Goal: Information Seeking & Learning: Check status

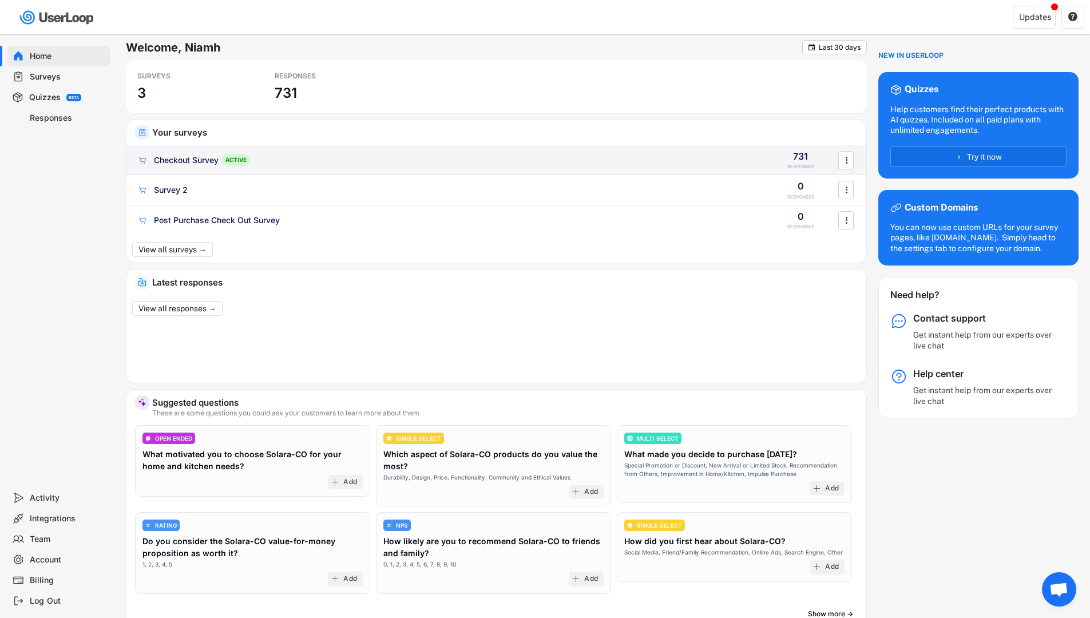
click at [619, 152] on div "Checkout Survey ACTIVE 731 RESPONSES " at bounding box center [496, 160] width 740 height 30
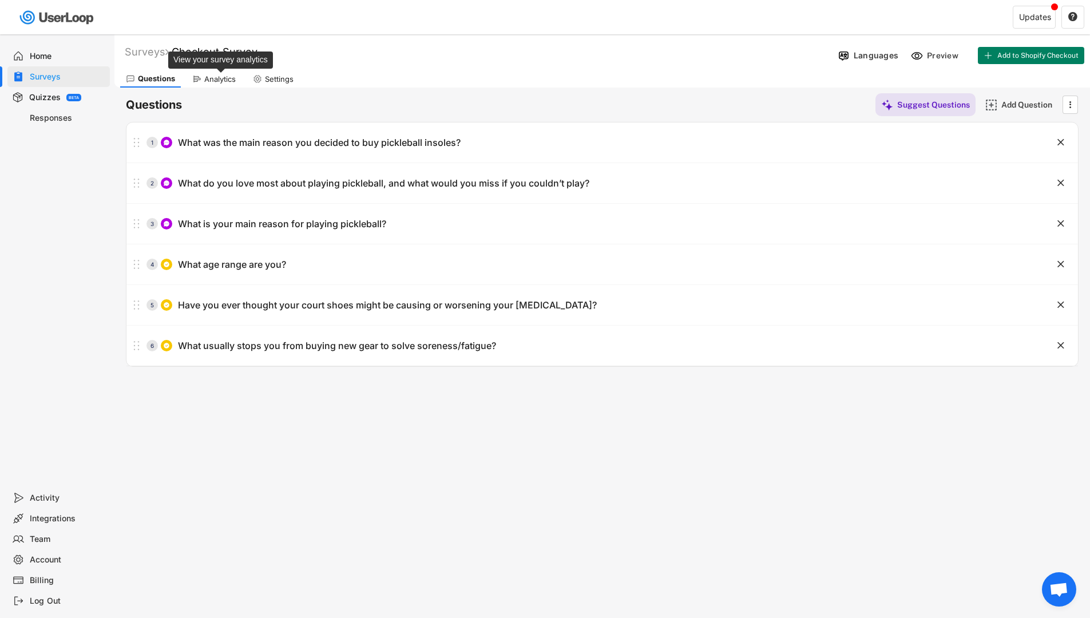
click at [222, 74] on div "Analytics" at bounding box center [219, 79] width 31 height 10
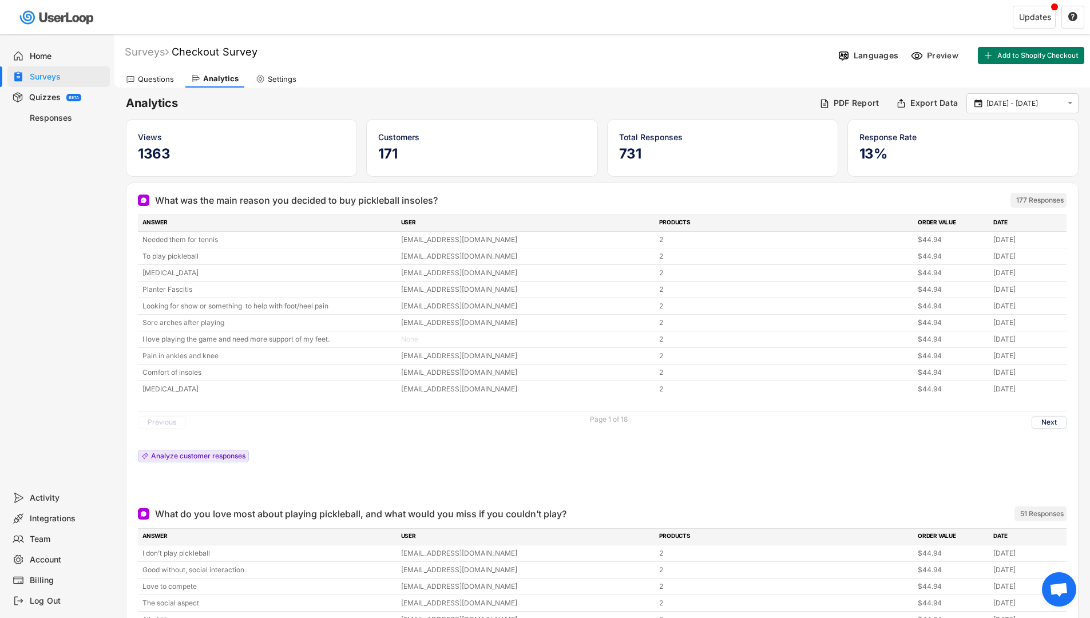
click at [38, 78] on div "Surveys" at bounding box center [68, 77] width 76 height 11
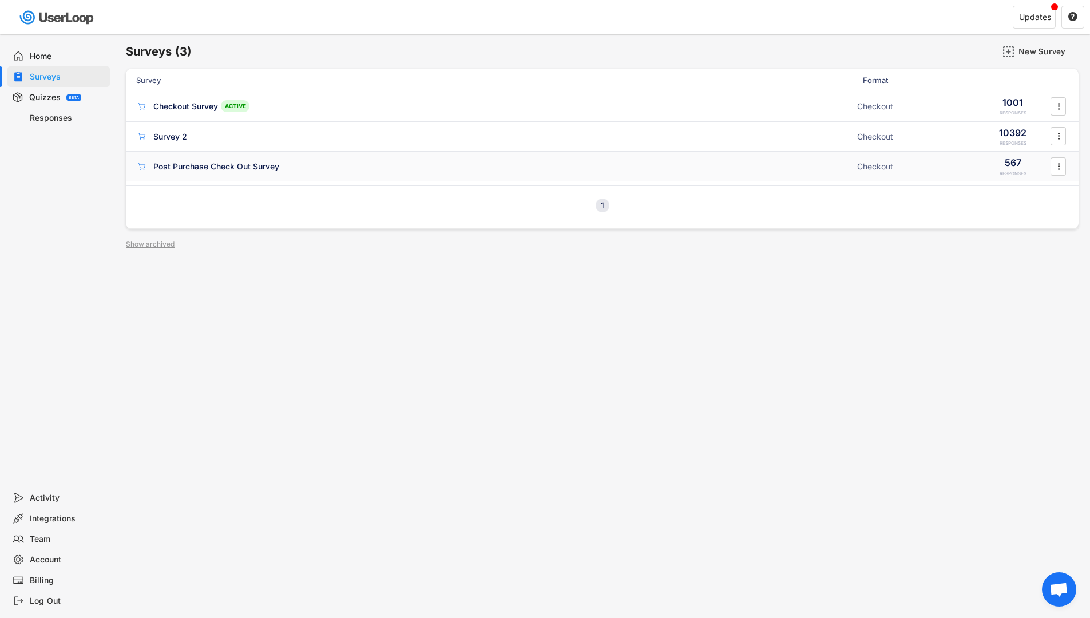
click at [226, 169] on div "Post Purchase Check Out Survey" at bounding box center [216, 166] width 126 height 11
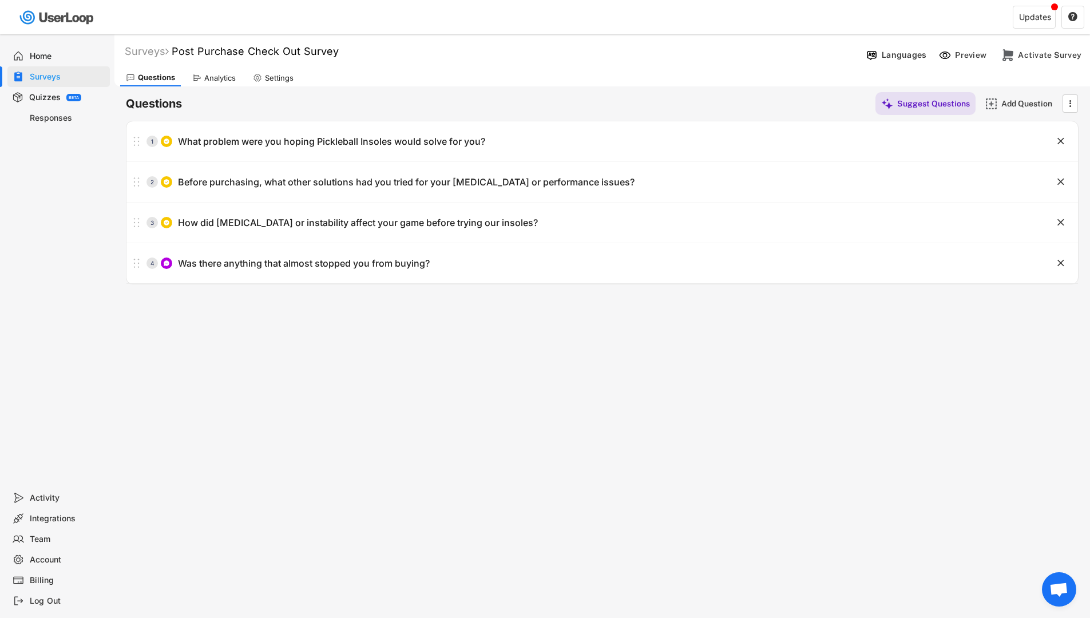
click at [73, 73] on div "Surveys" at bounding box center [68, 77] width 76 height 11
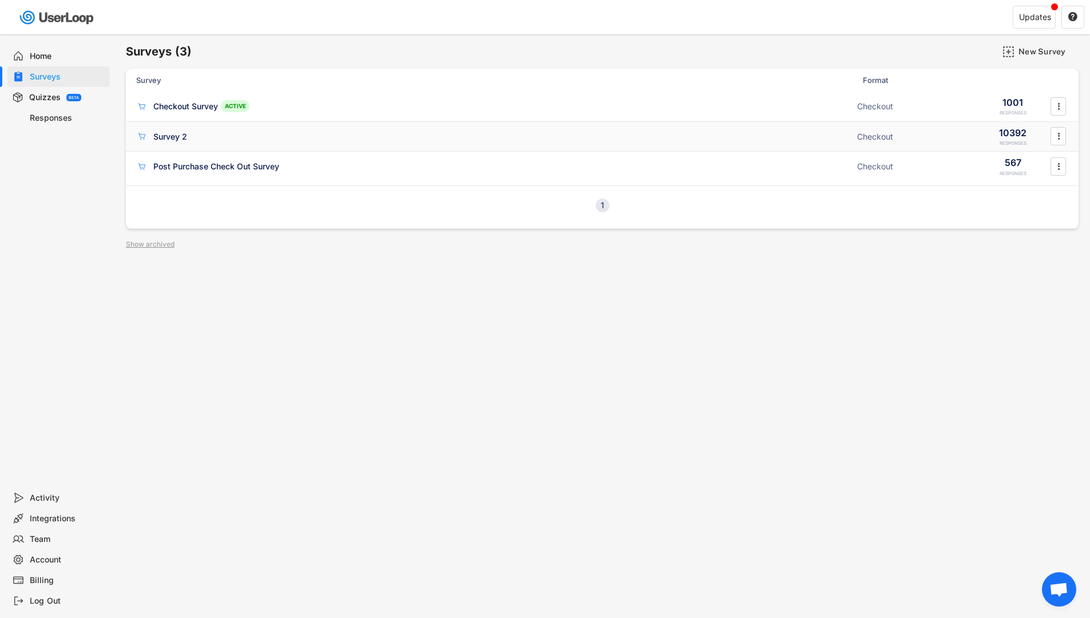
click at [176, 141] on div "Survey 2" at bounding box center [170, 136] width 34 height 11
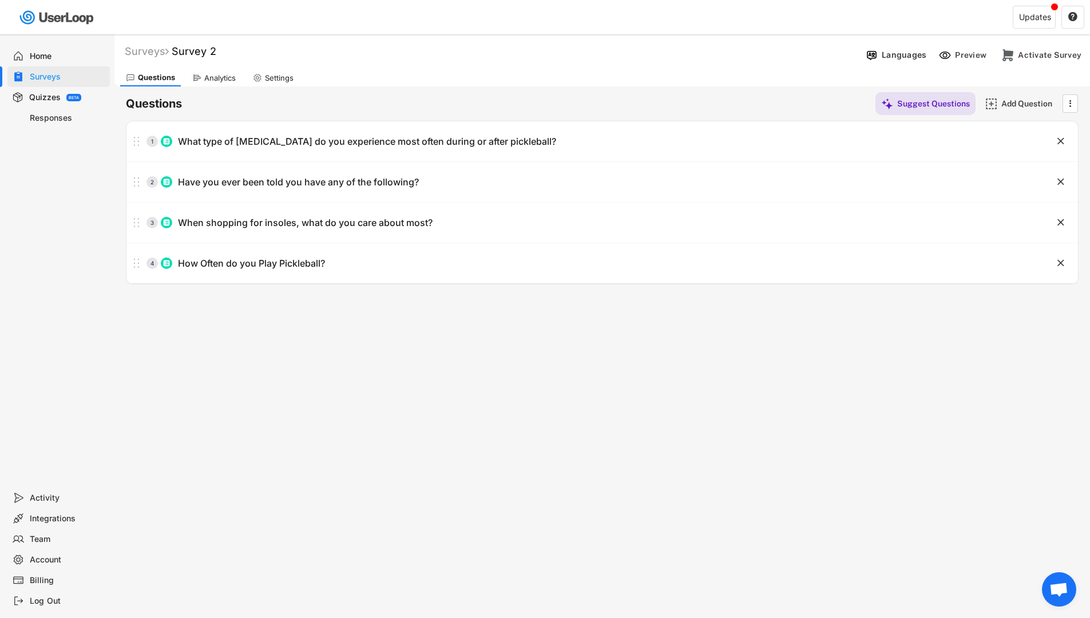
click at [58, 72] on div "Surveys" at bounding box center [68, 77] width 76 height 11
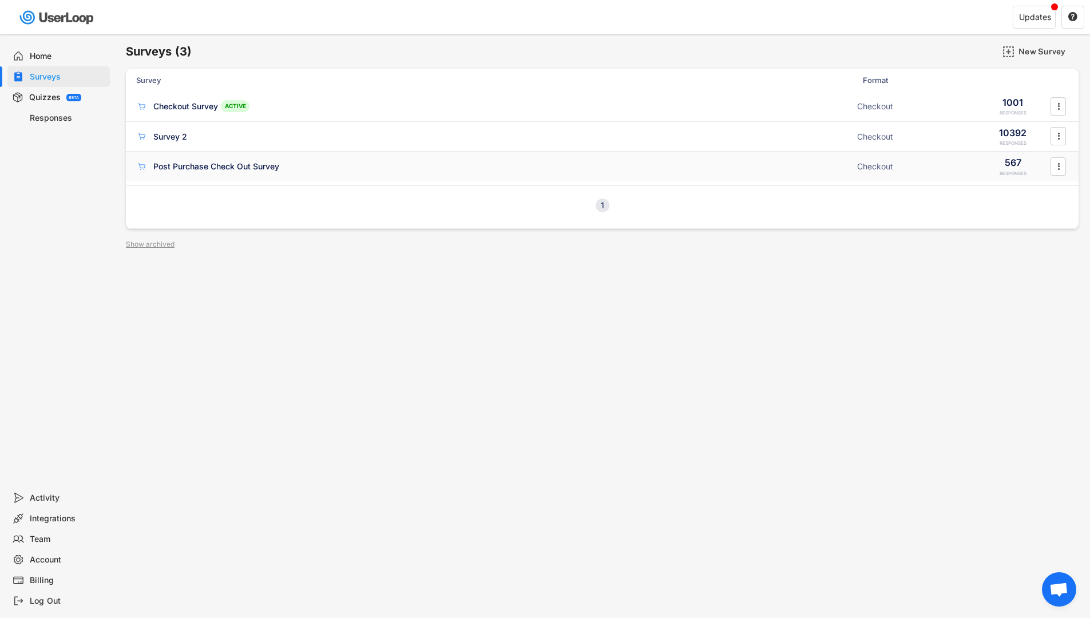
click at [200, 162] on div "Post Purchase Check Out Survey" at bounding box center [216, 166] width 126 height 11
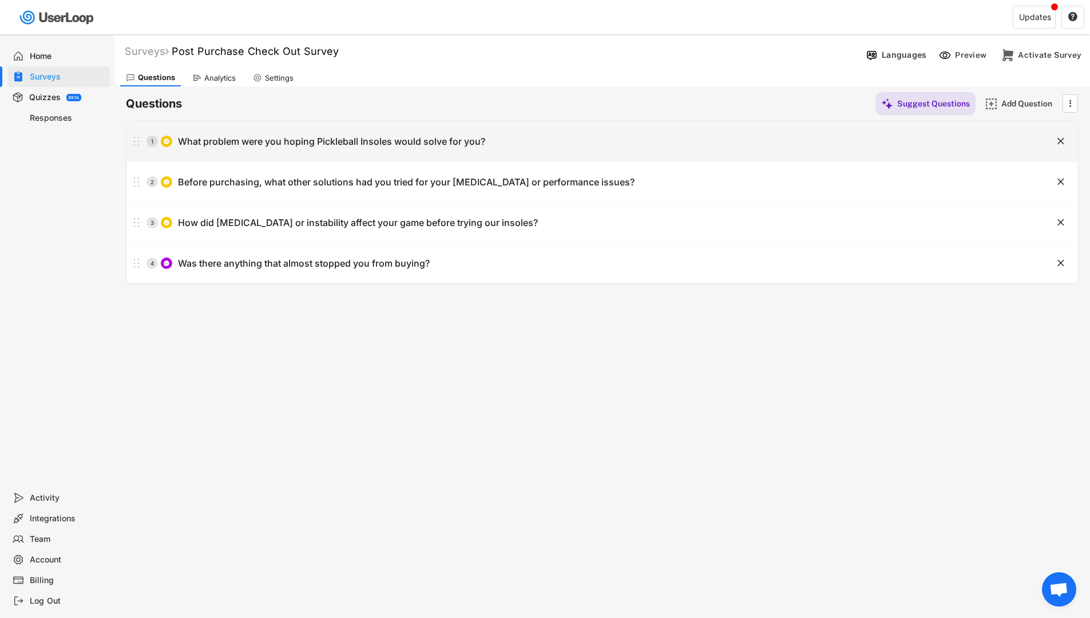
click at [219, 130] on div "1 What problem were you hoping Pickleball Insoles would solve for you?" at bounding box center [573, 141] width 894 height 23
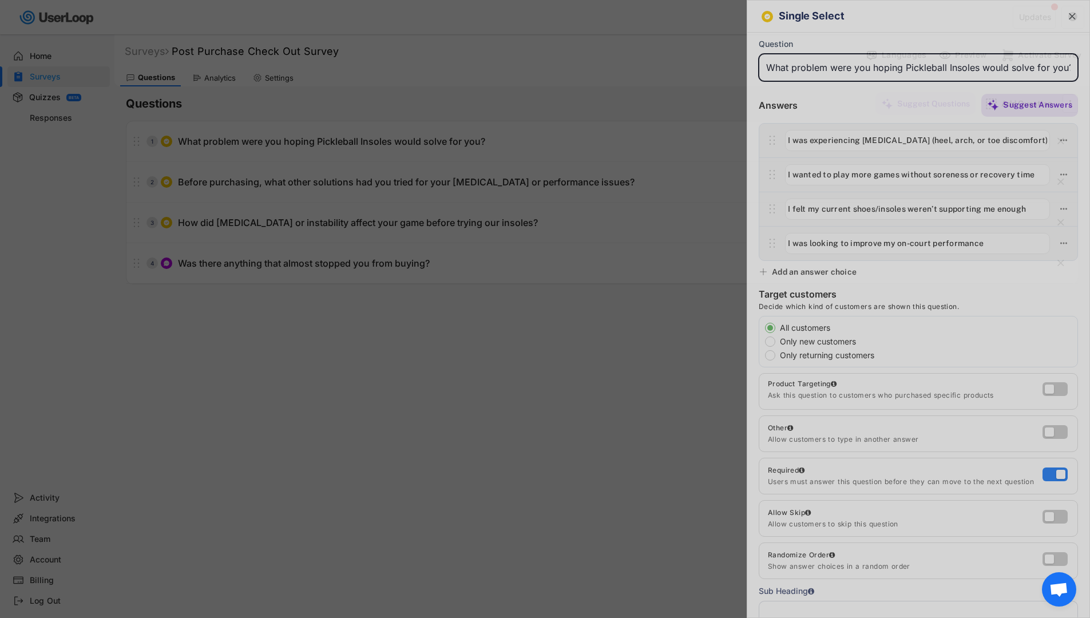
scroll to position [0, 8]
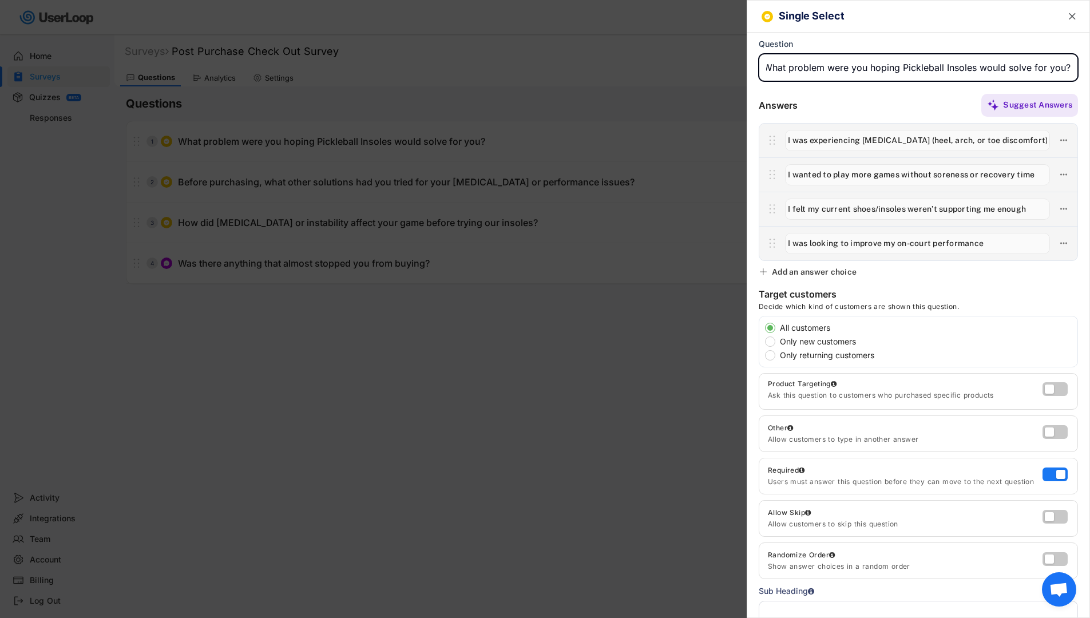
click at [457, 233] on div at bounding box center [545, 309] width 1090 height 618
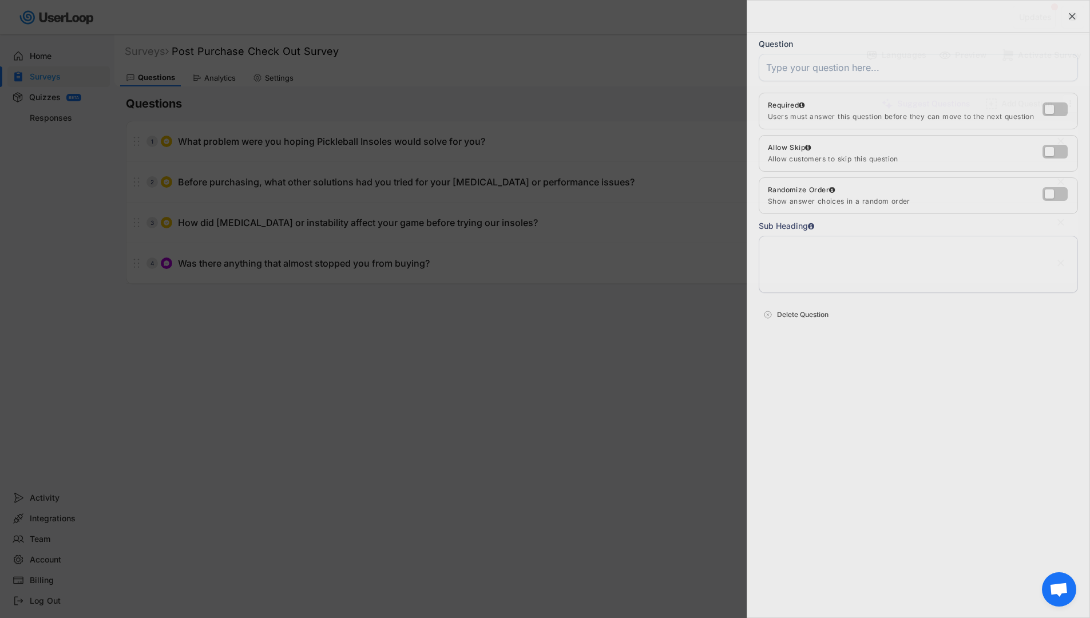
scroll to position [0, 0]
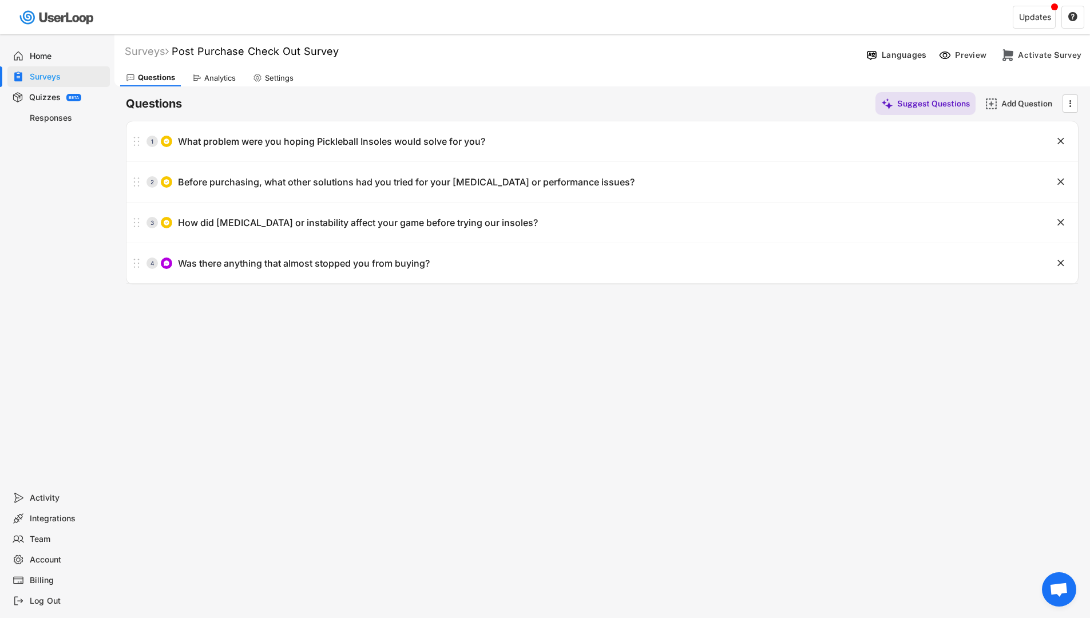
click at [202, 74] on div "Analytics" at bounding box center [213, 77] width 55 height 17
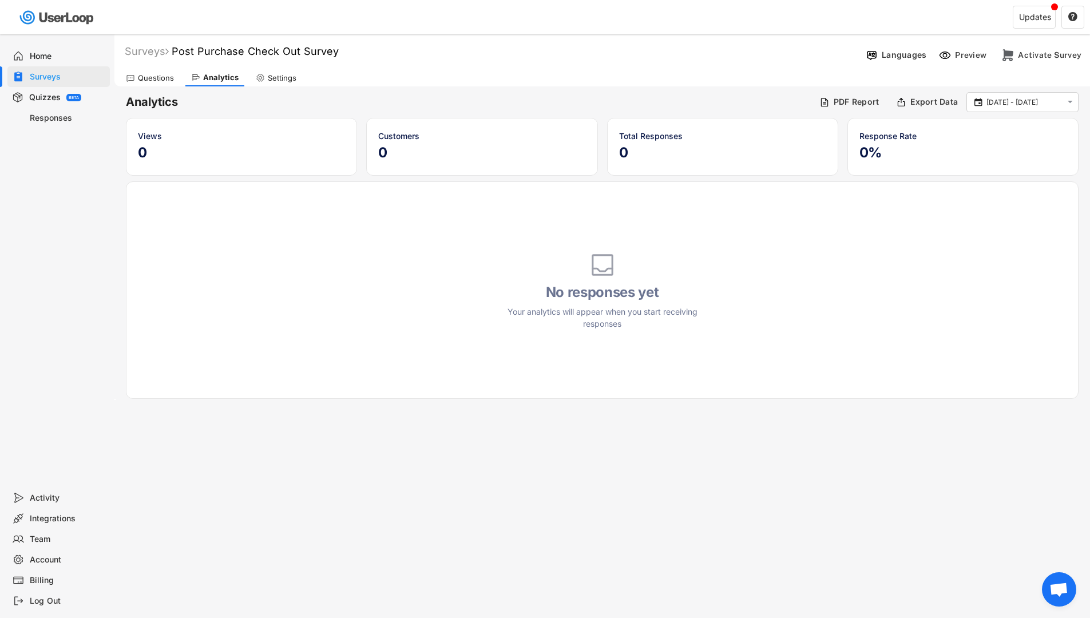
click at [65, 73] on div "Surveys" at bounding box center [68, 77] width 76 height 11
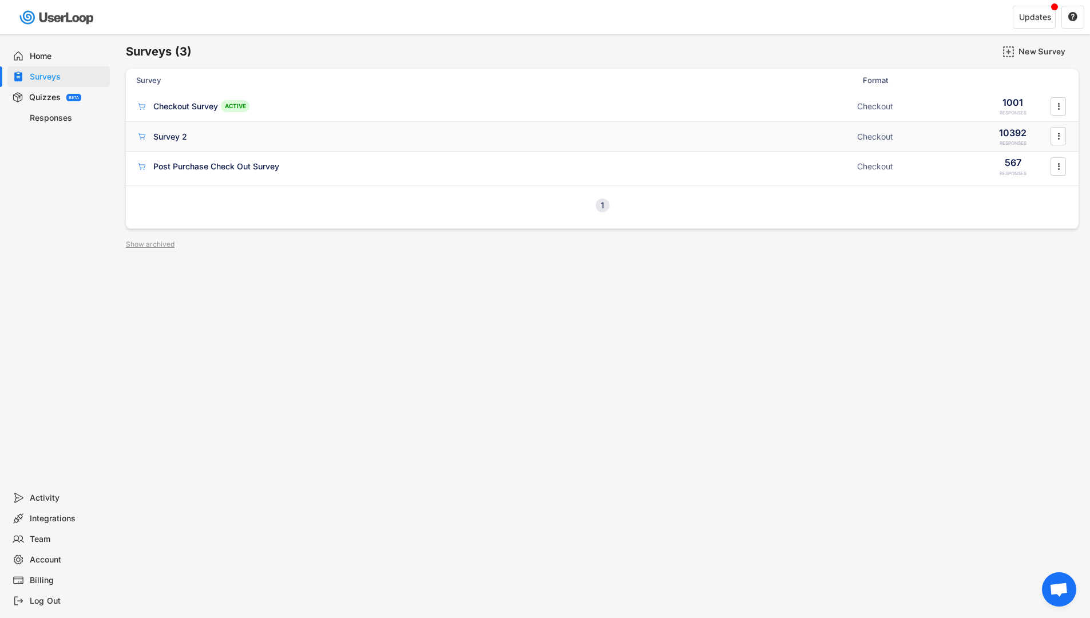
click at [180, 133] on div "Survey 2" at bounding box center [170, 136] width 34 height 11
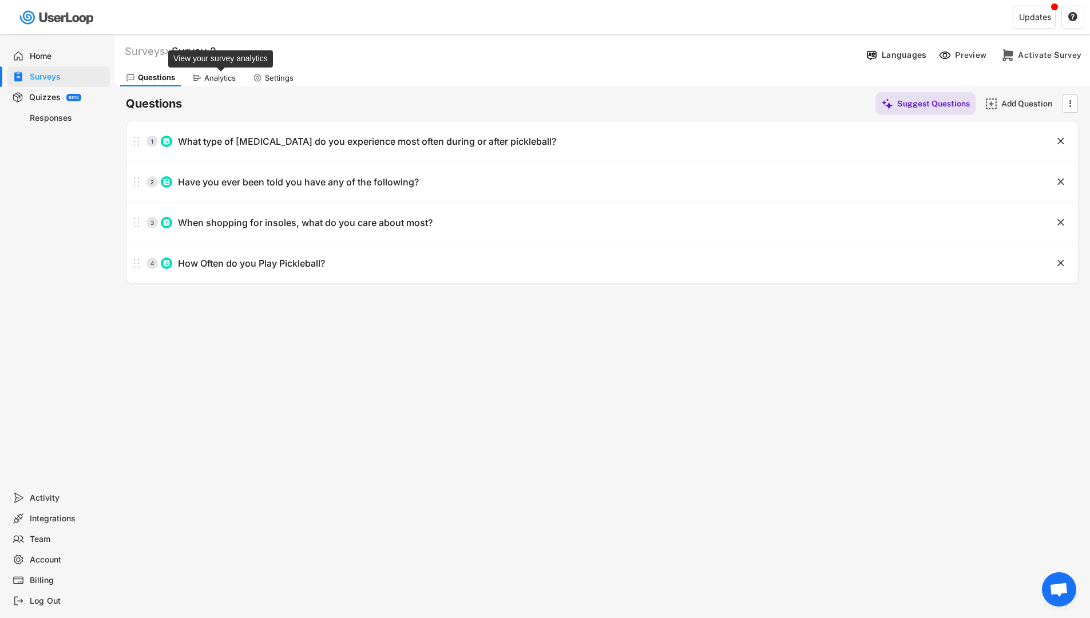
click at [220, 80] on div "Analytics" at bounding box center [219, 78] width 31 height 10
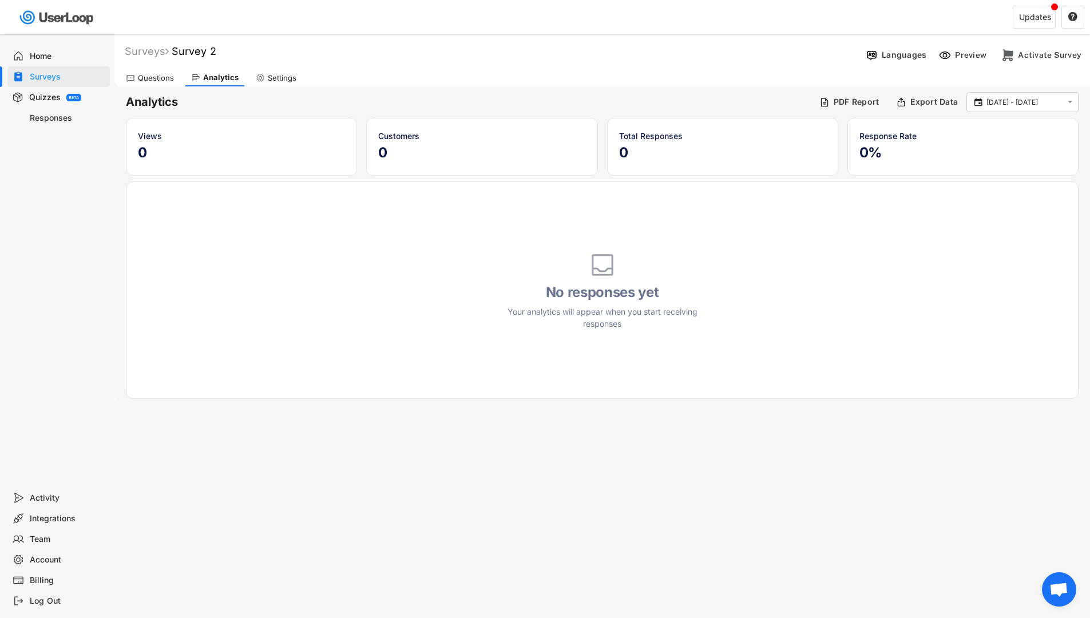
click at [90, 73] on div "Surveys" at bounding box center [68, 77] width 76 height 11
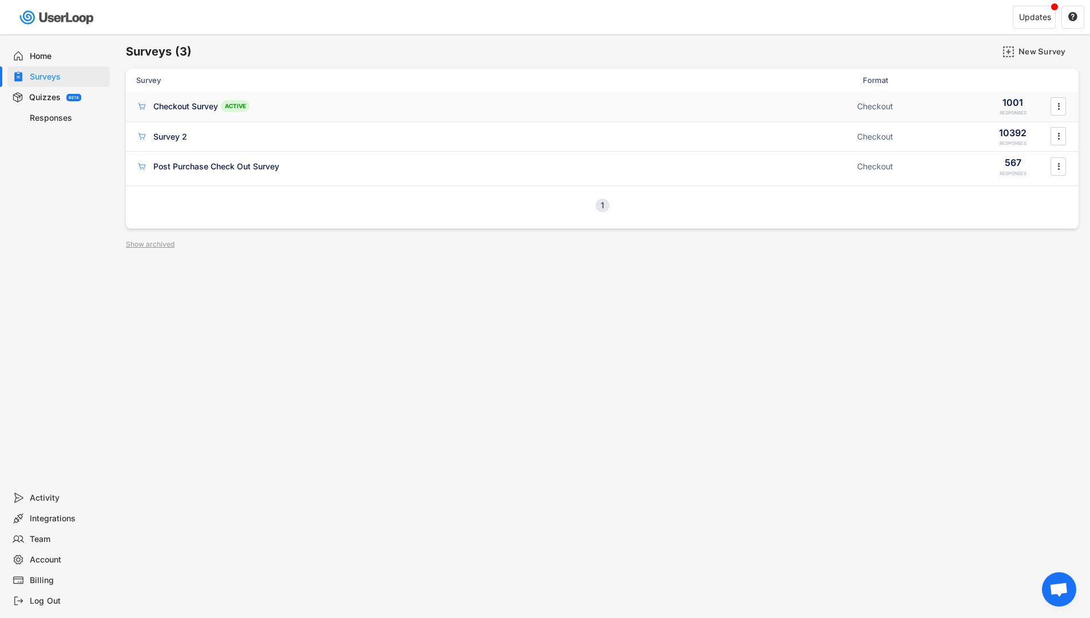
click at [229, 104] on div "ACTIVE" at bounding box center [235, 106] width 29 height 12
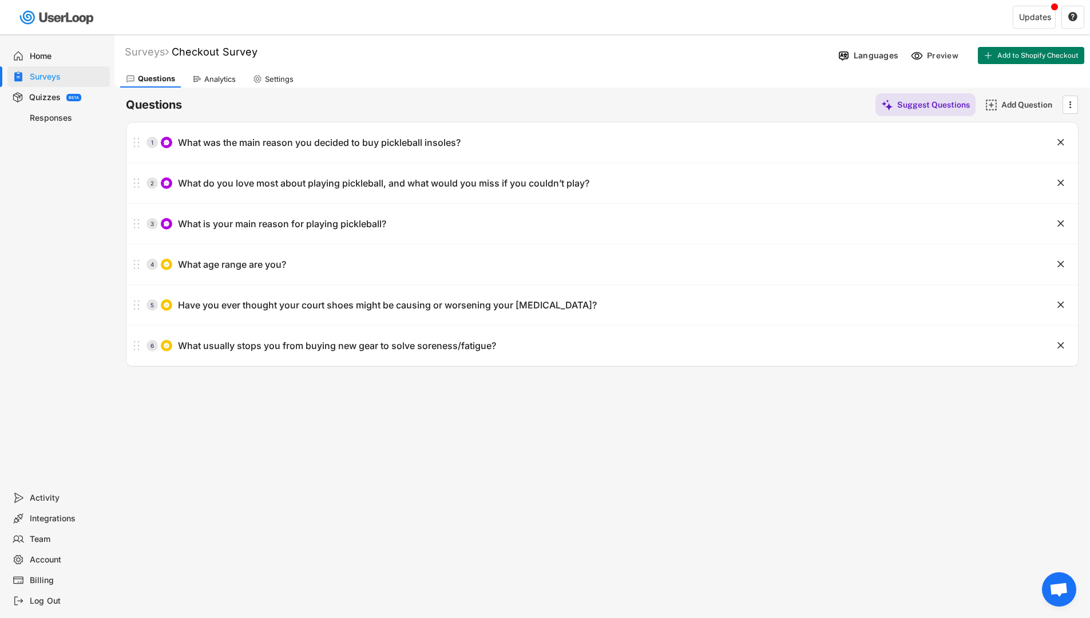
click at [54, 75] on div "Surveys" at bounding box center [68, 77] width 76 height 11
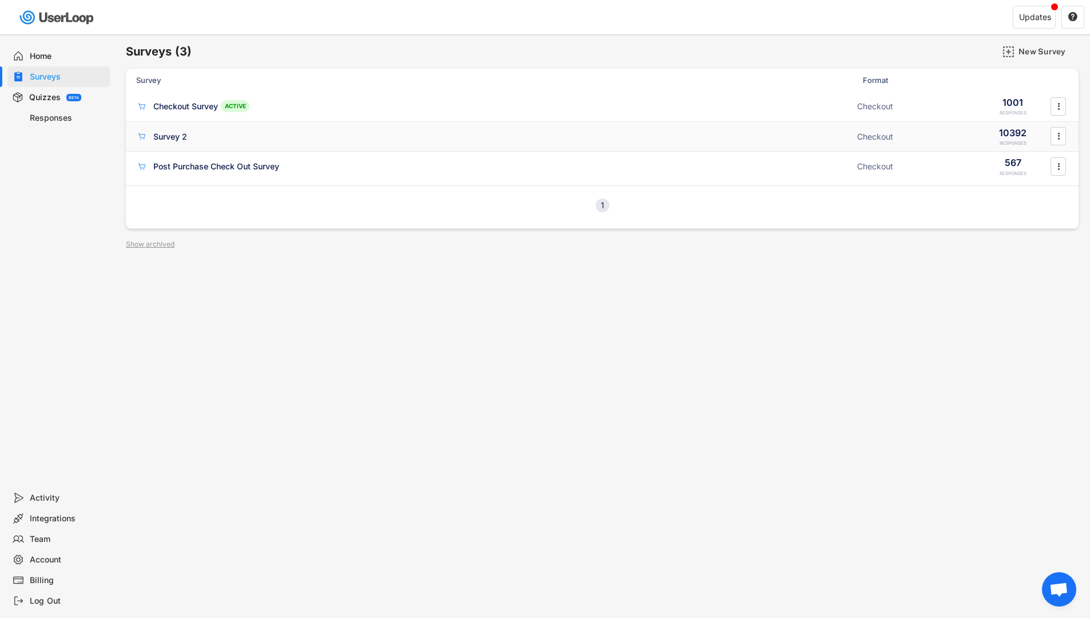
click at [517, 140] on div "Survey 2" at bounding box center [493, 135] width 714 height 11
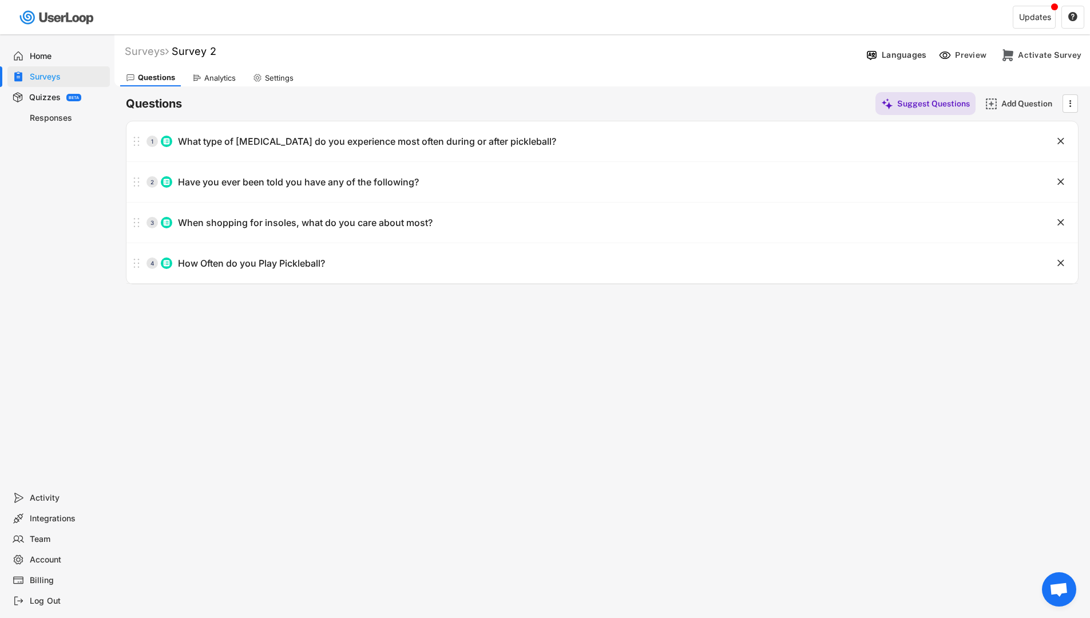
click at [223, 76] on div "Analytics" at bounding box center [219, 78] width 31 height 10
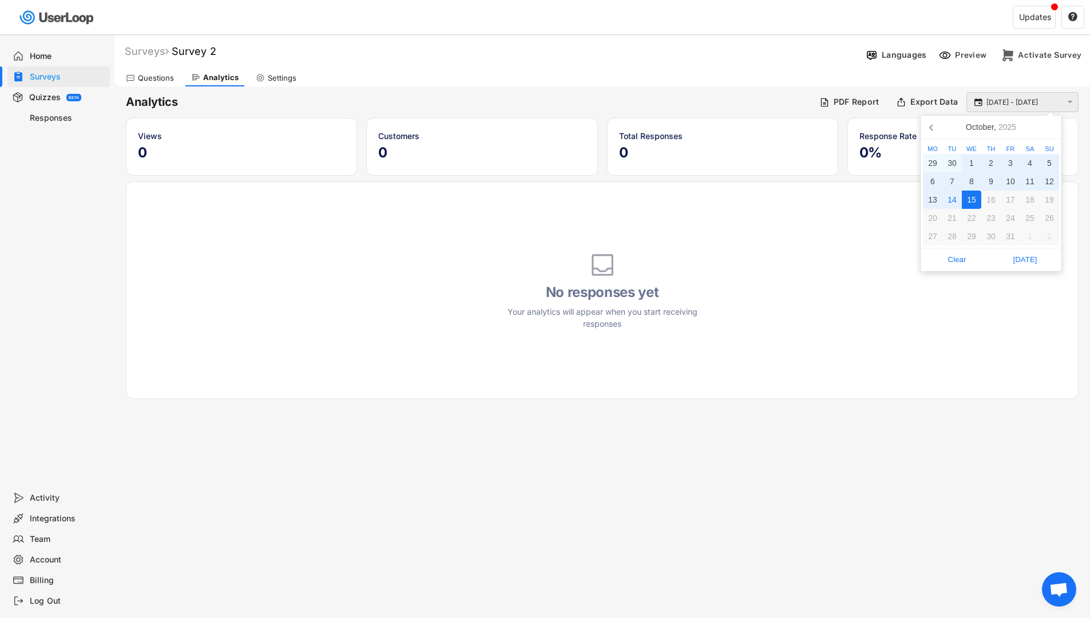
click at [990, 106] on input "[DATE] - [DATE]" at bounding box center [1024, 102] width 76 height 11
click at [930, 124] on icon at bounding box center [932, 127] width 18 height 18
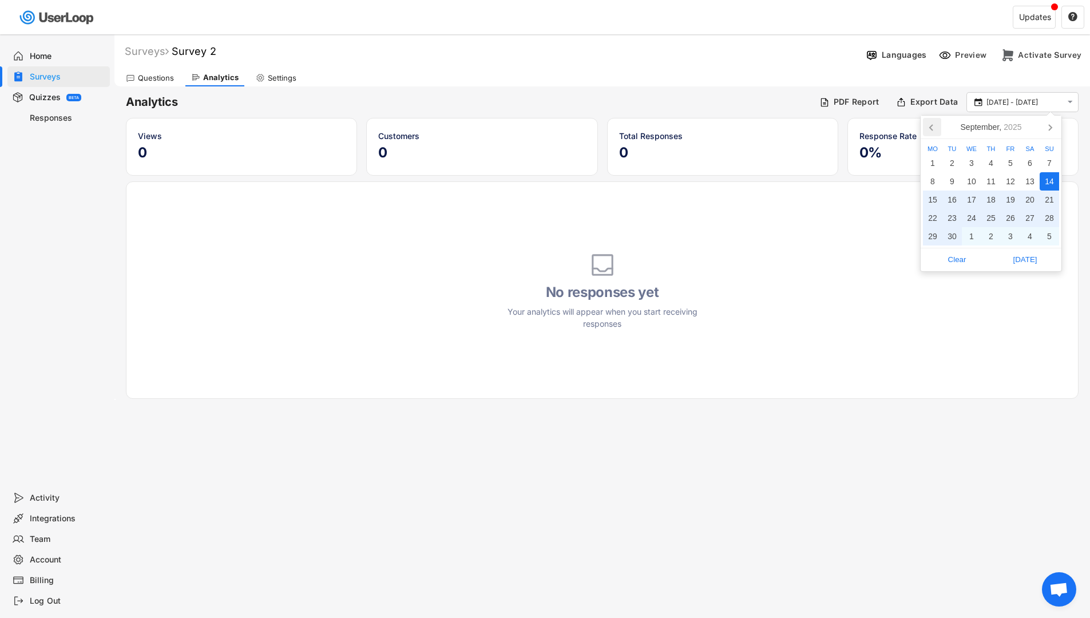
click at [930, 124] on icon at bounding box center [932, 127] width 18 height 18
click at [930, 128] on icon at bounding box center [931, 128] width 3 height 6
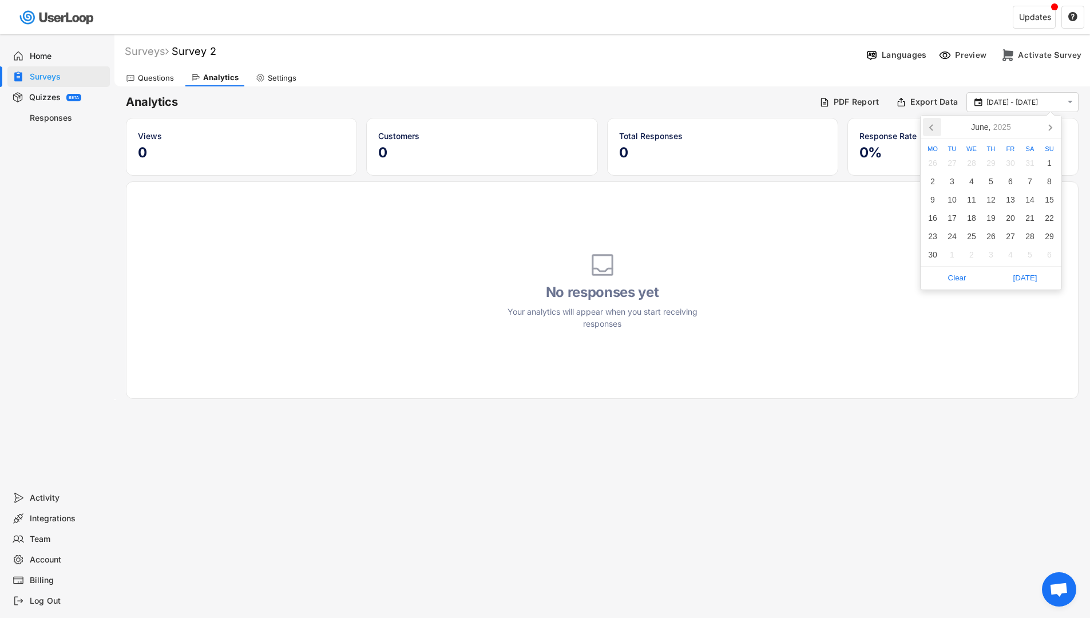
click at [928, 128] on icon at bounding box center [932, 127] width 18 height 18
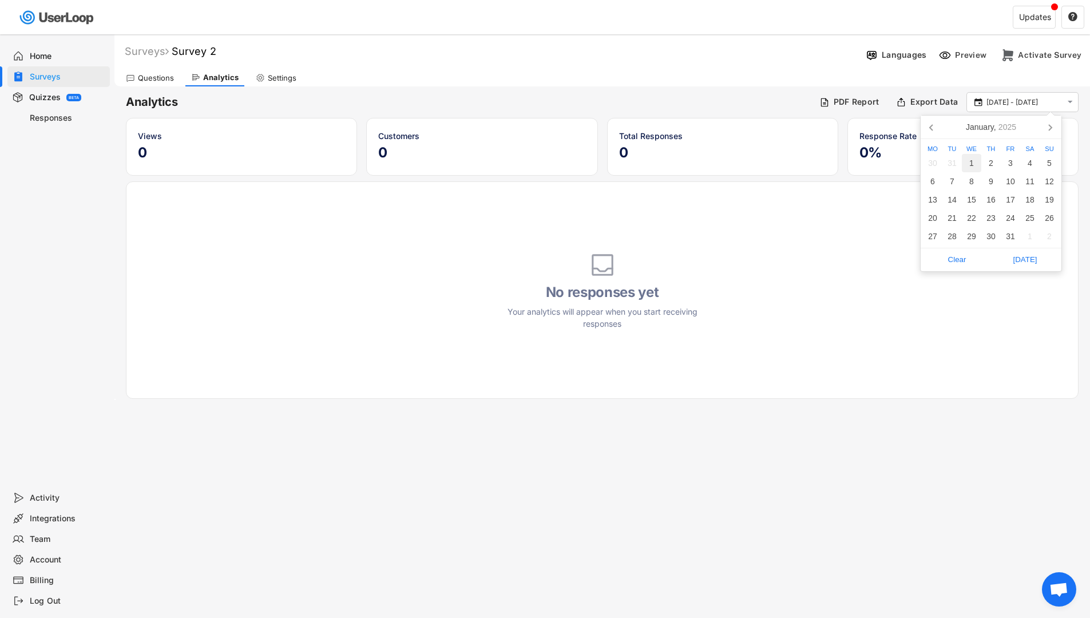
click at [973, 156] on div "1" at bounding box center [971, 163] width 19 height 18
click at [1047, 130] on icon at bounding box center [1050, 127] width 18 height 18
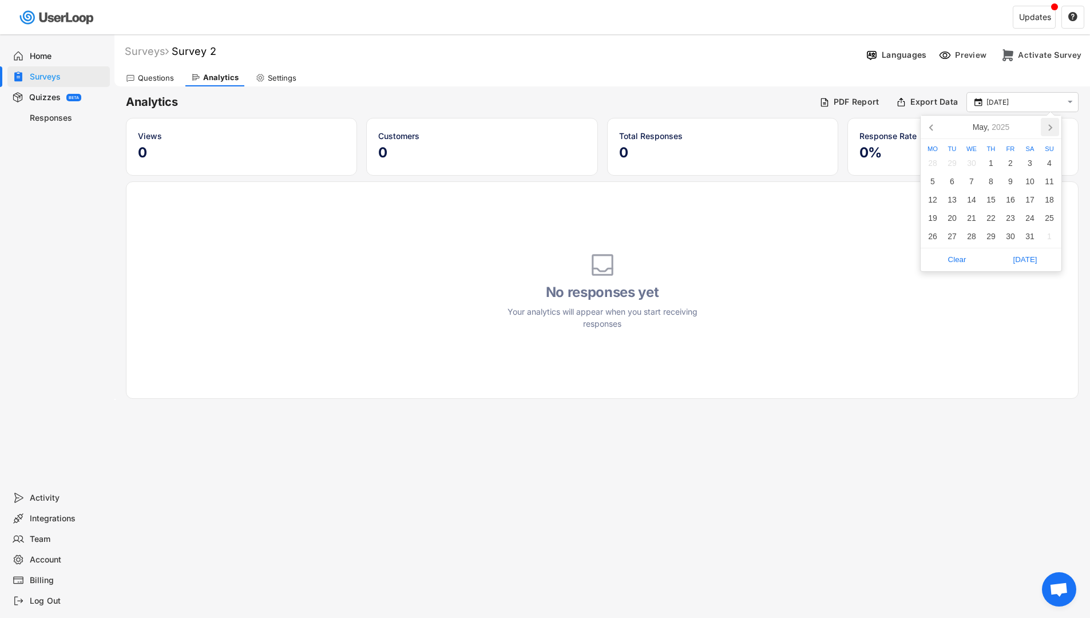
click at [1047, 130] on icon at bounding box center [1050, 127] width 18 height 18
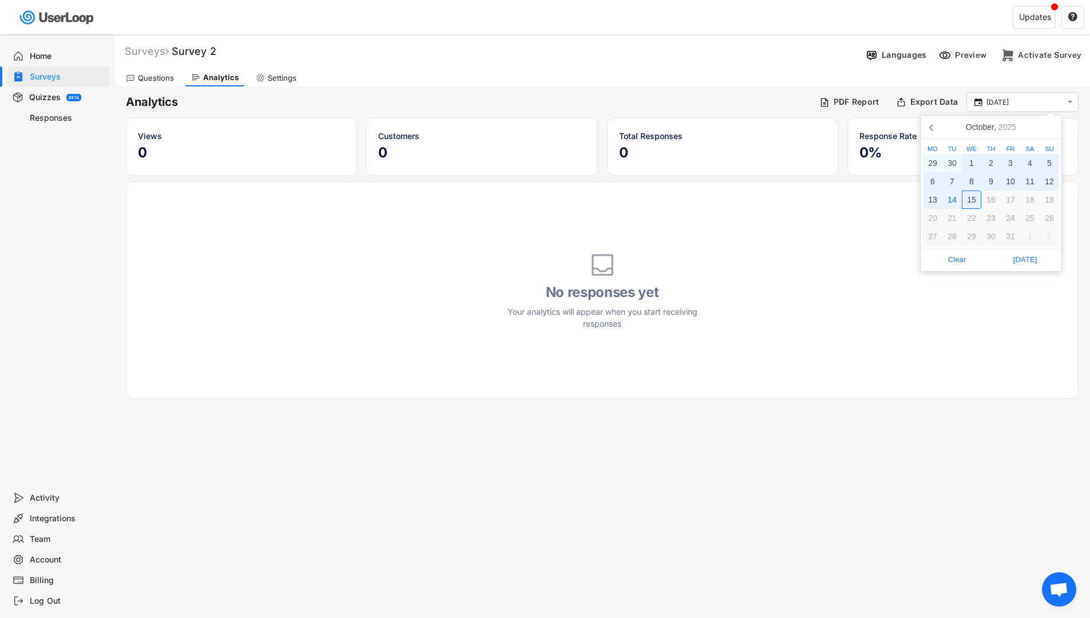
click at [963, 198] on div "15" at bounding box center [971, 200] width 19 height 18
type input "[DATE] - [DATE]"
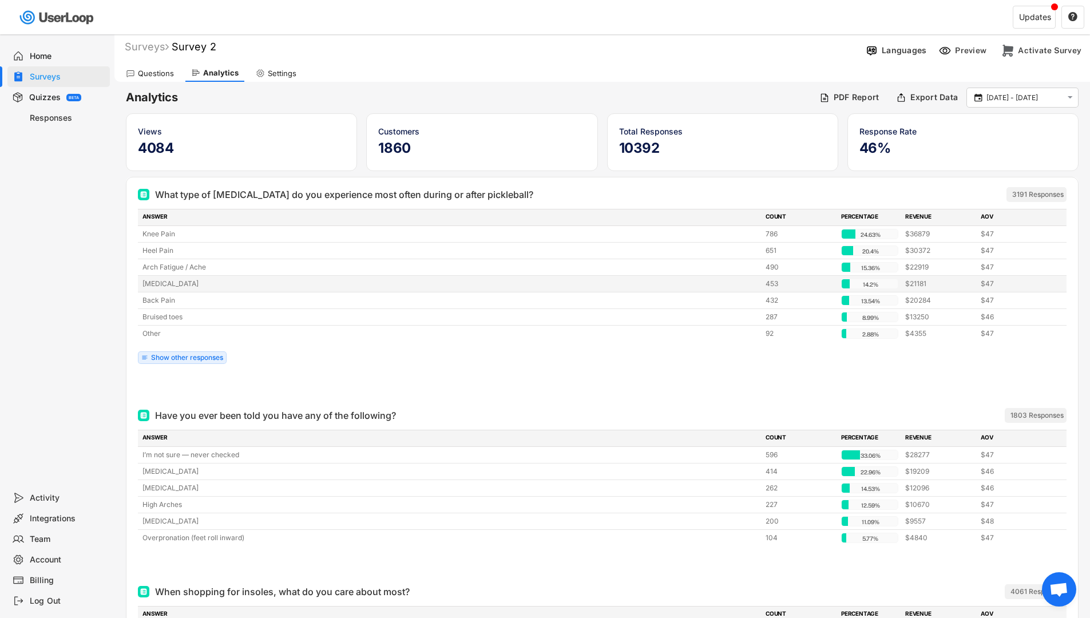
scroll to position [7, 0]
